Goal: Download file/media

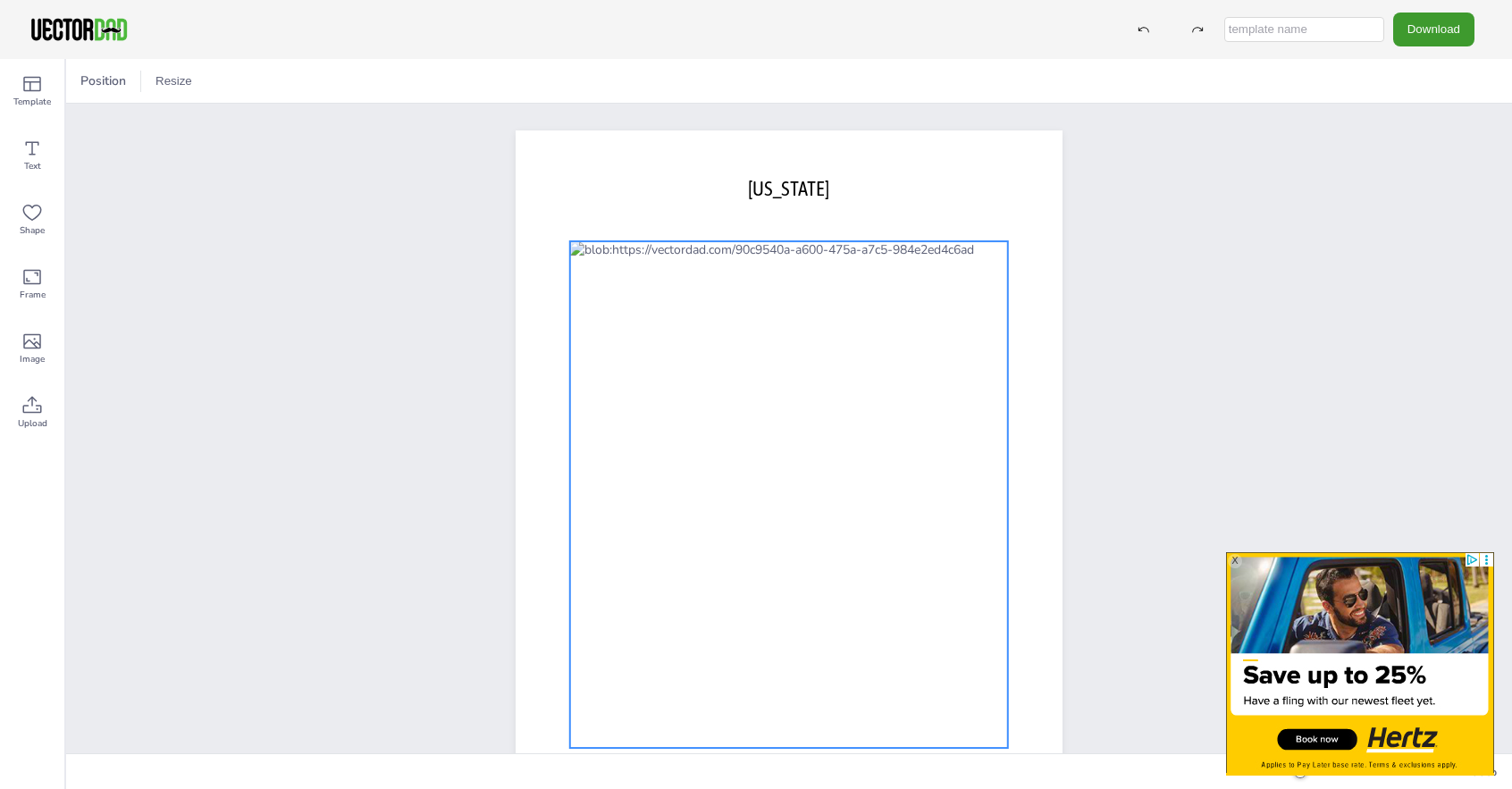
click at [732, 313] on div at bounding box center [788, 494] width 438 height 506
click at [734, 313] on div at bounding box center [788, 494] width 438 height 506
click at [610, 347] on div at bounding box center [788, 494] width 438 height 506
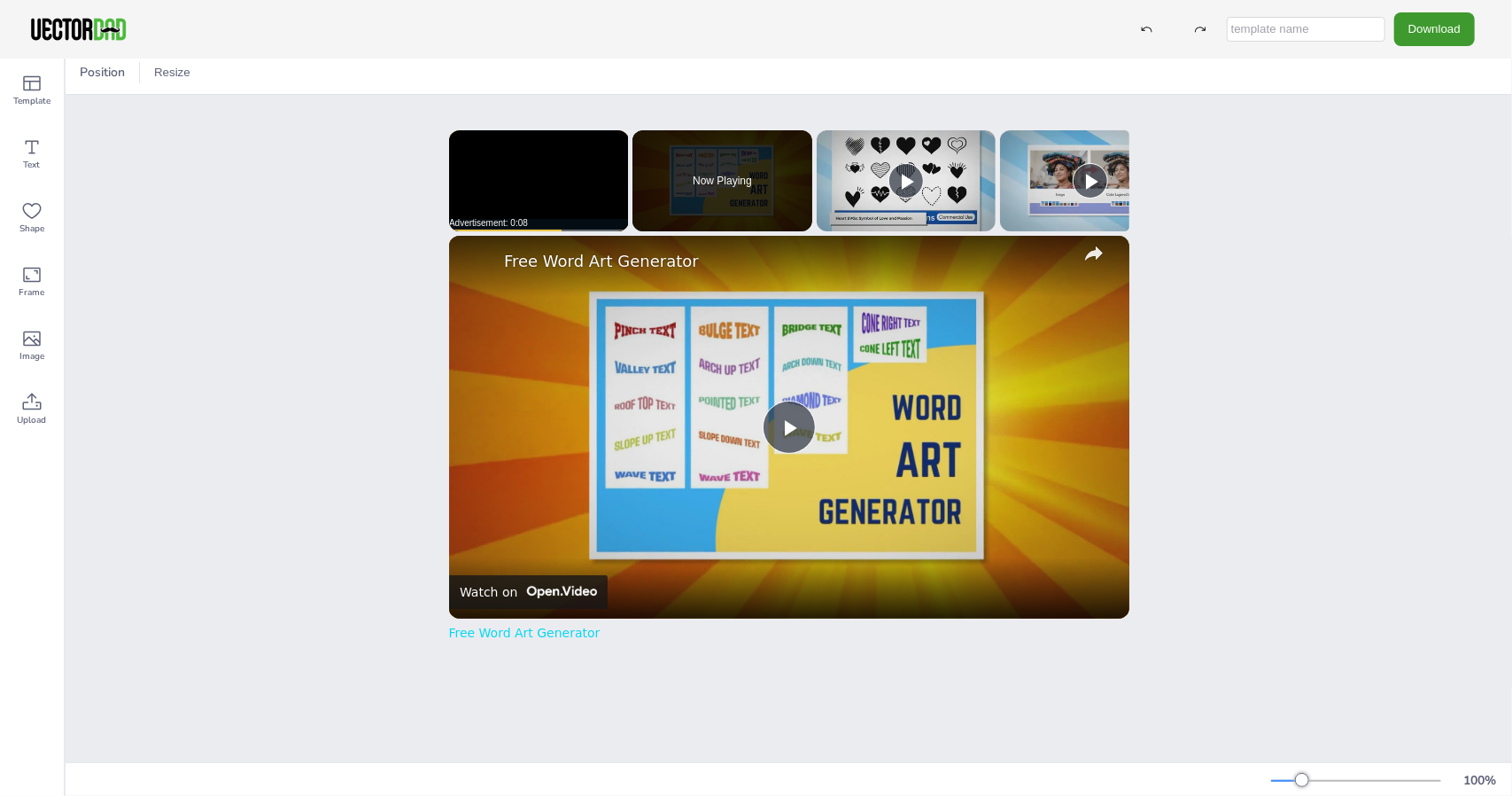
scroll to position [10, 0]
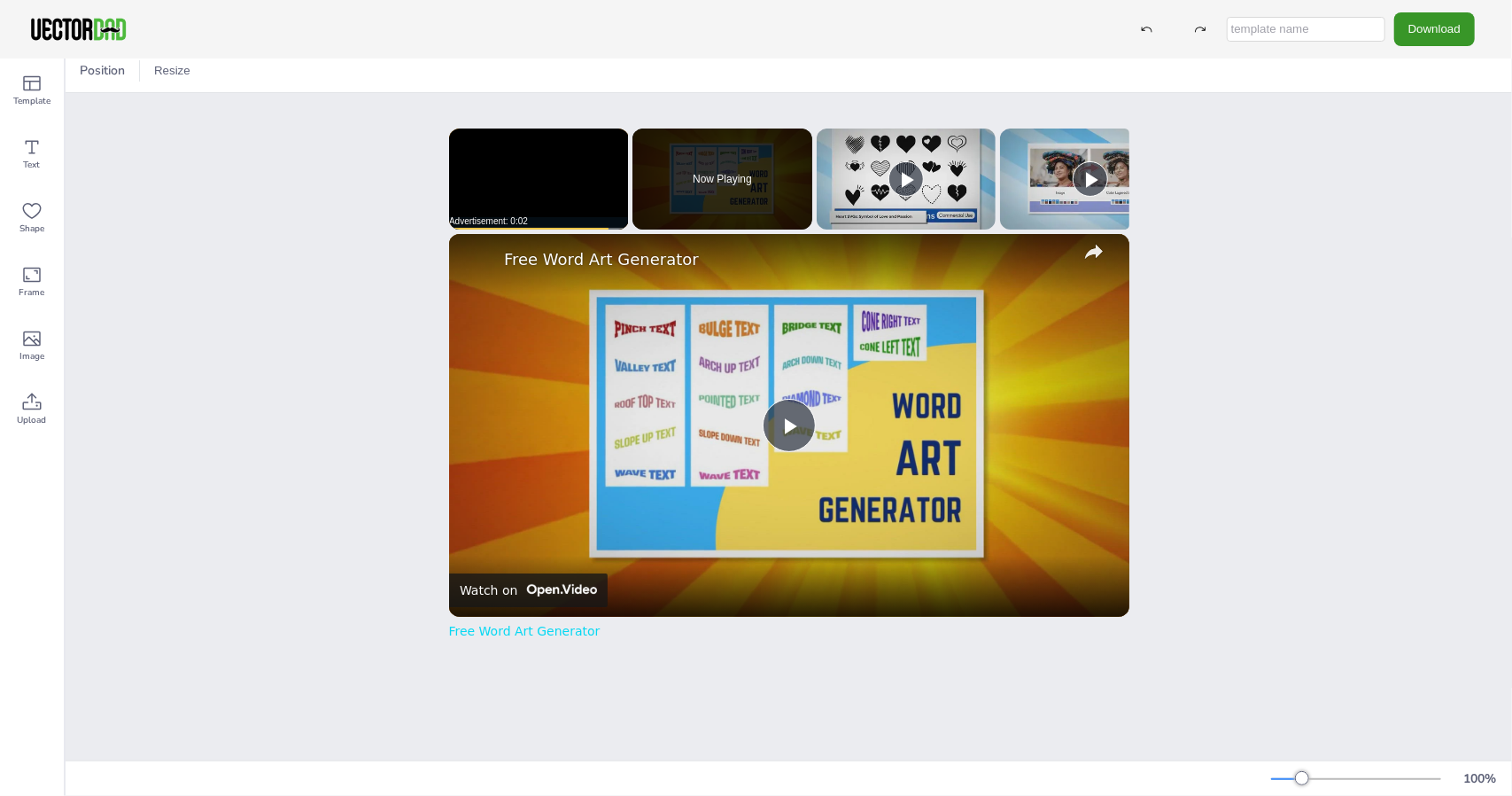
click at [1416, 28] on button "Download" at bounding box center [1435, 29] width 81 height 32
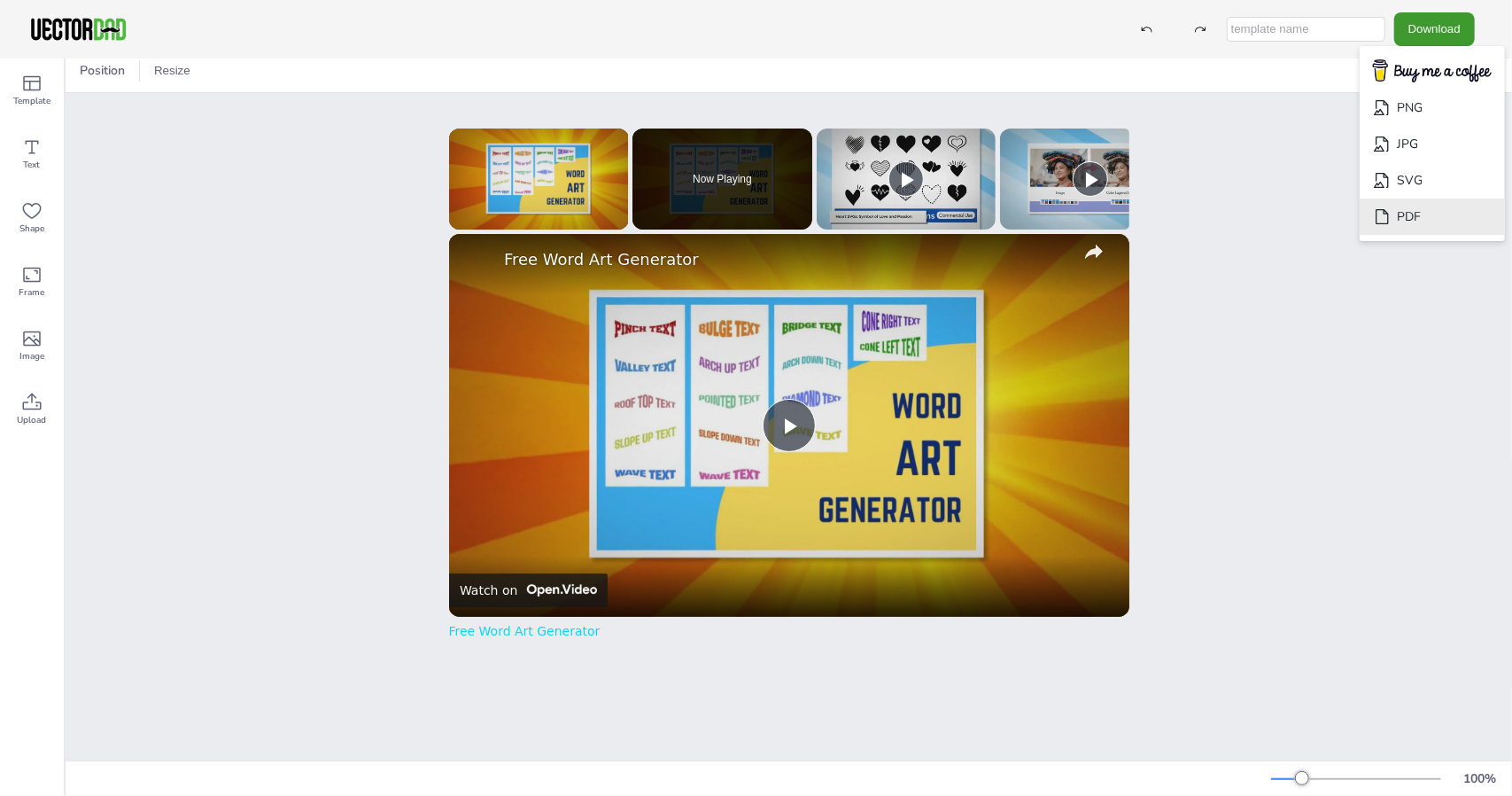
click at [1391, 218] on icon "Download" at bounding box center [1382, 216] width 19 height 19
